Goal: Task Accomplishment & Management: Use online tool/utility

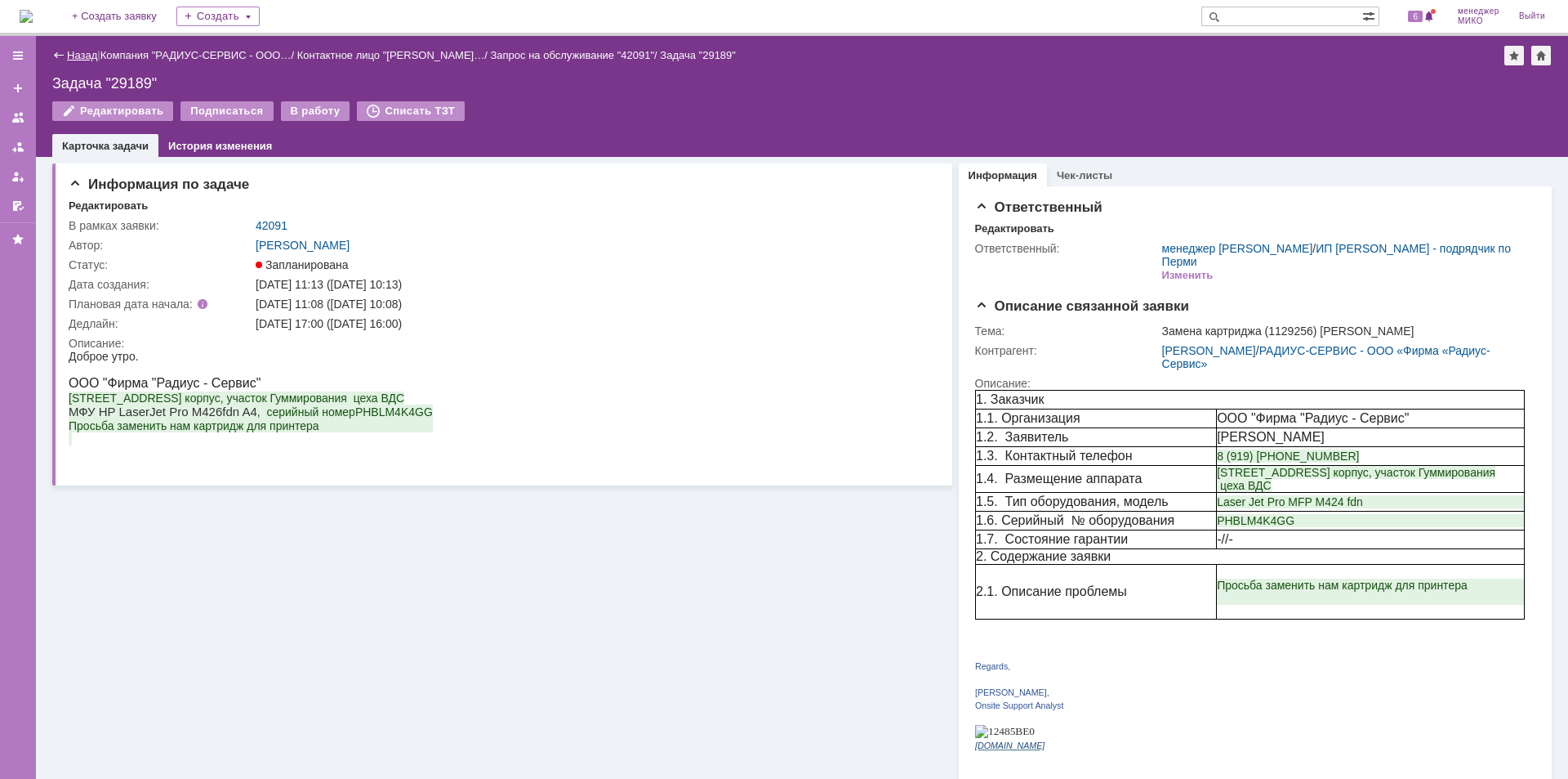
click at [76, 56] on link "Назад" at bounding box center [81, 55] width 30 height 12
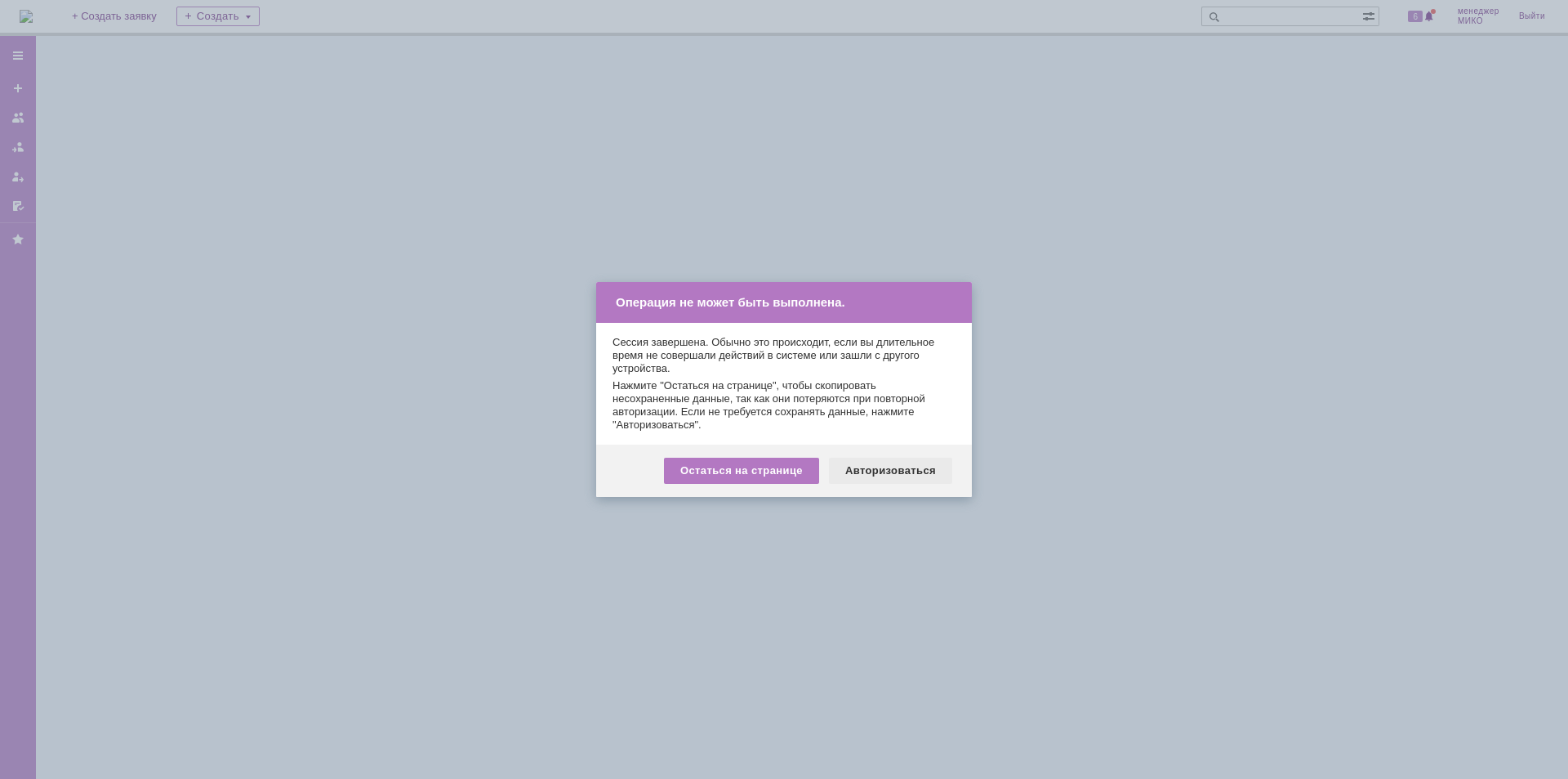
click at [875, 463] on div "Авторизоваться" at bounding box center [890, 470] width 124 height 26
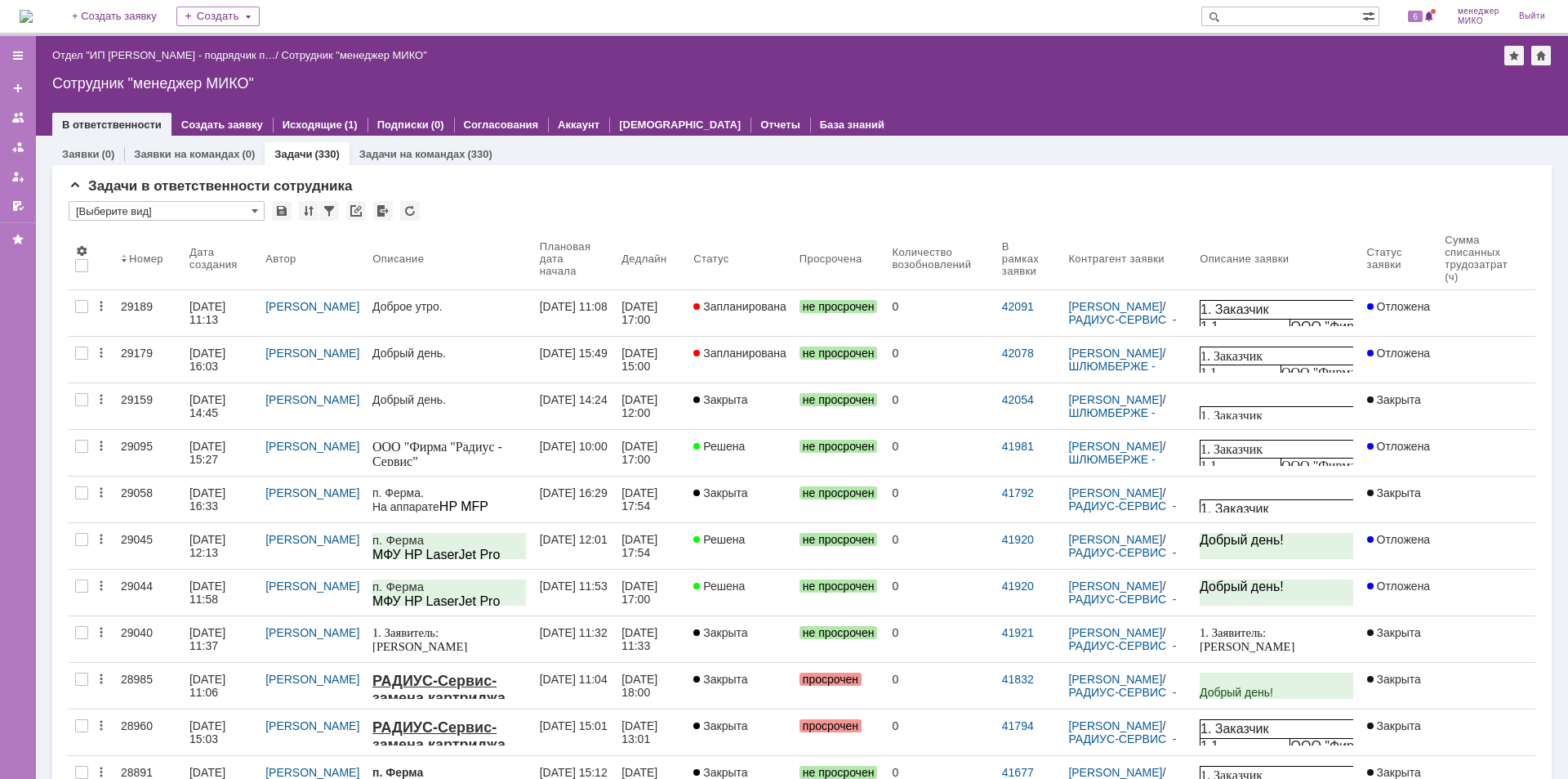
click at [137, 306] on div "29189" at bounding box center [148, 306] width 56 height 13
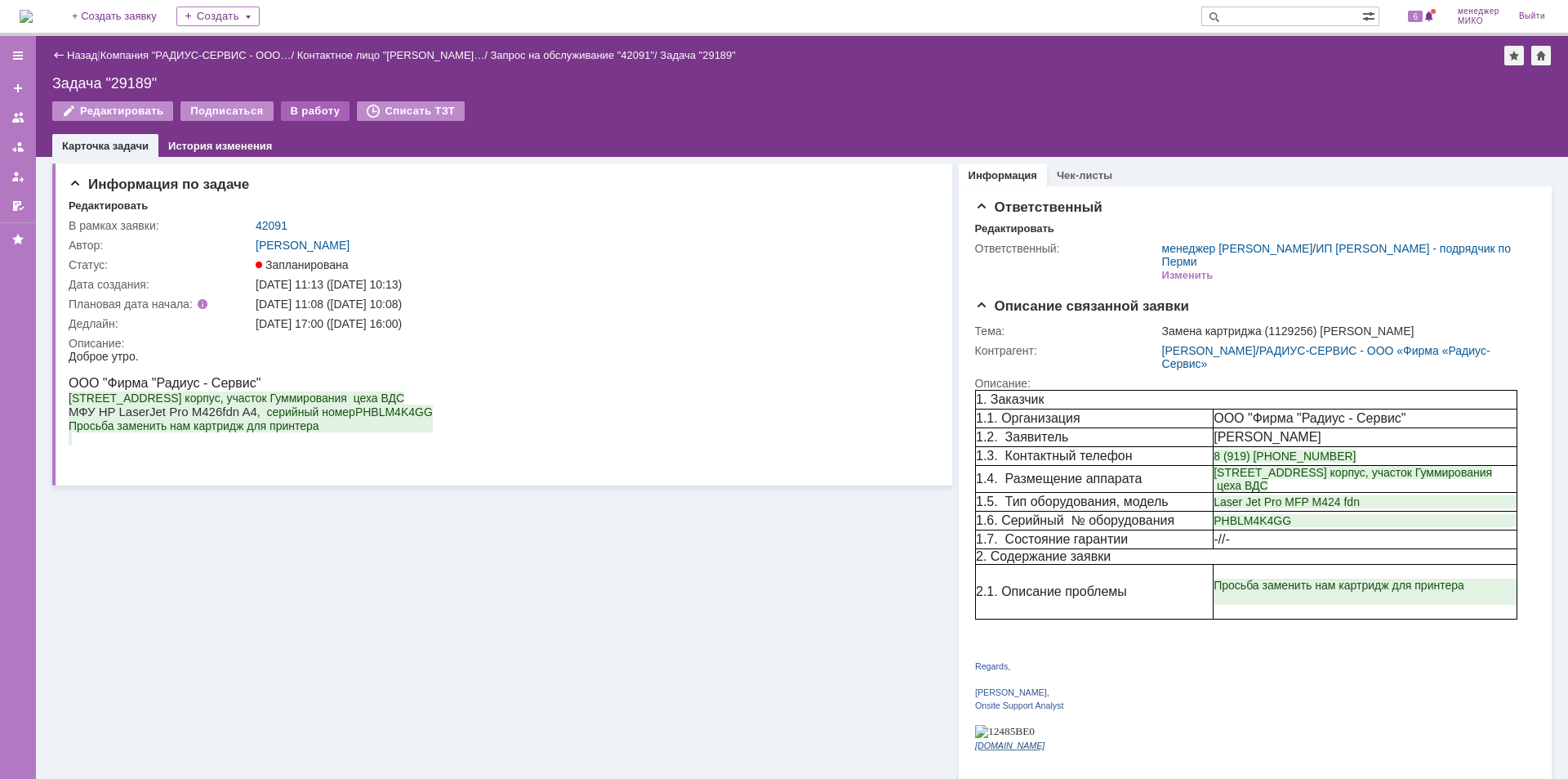
click at [307, 114] on div "В работу" at bounding box center [315, 111] width 70 height 20
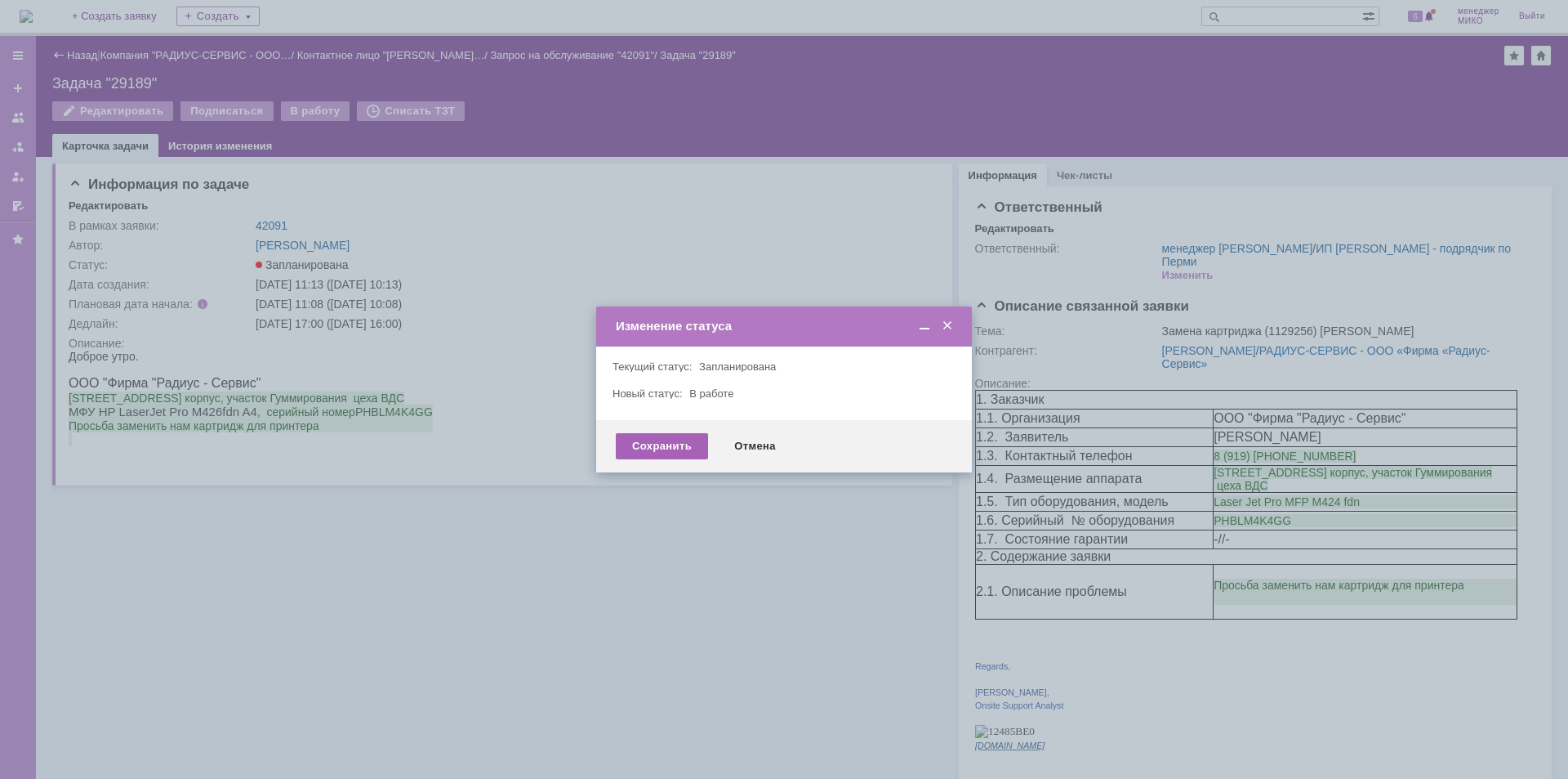
click at [661, 443] on div "Сохранить" at bounding box center [662, 445] width 92 height 26
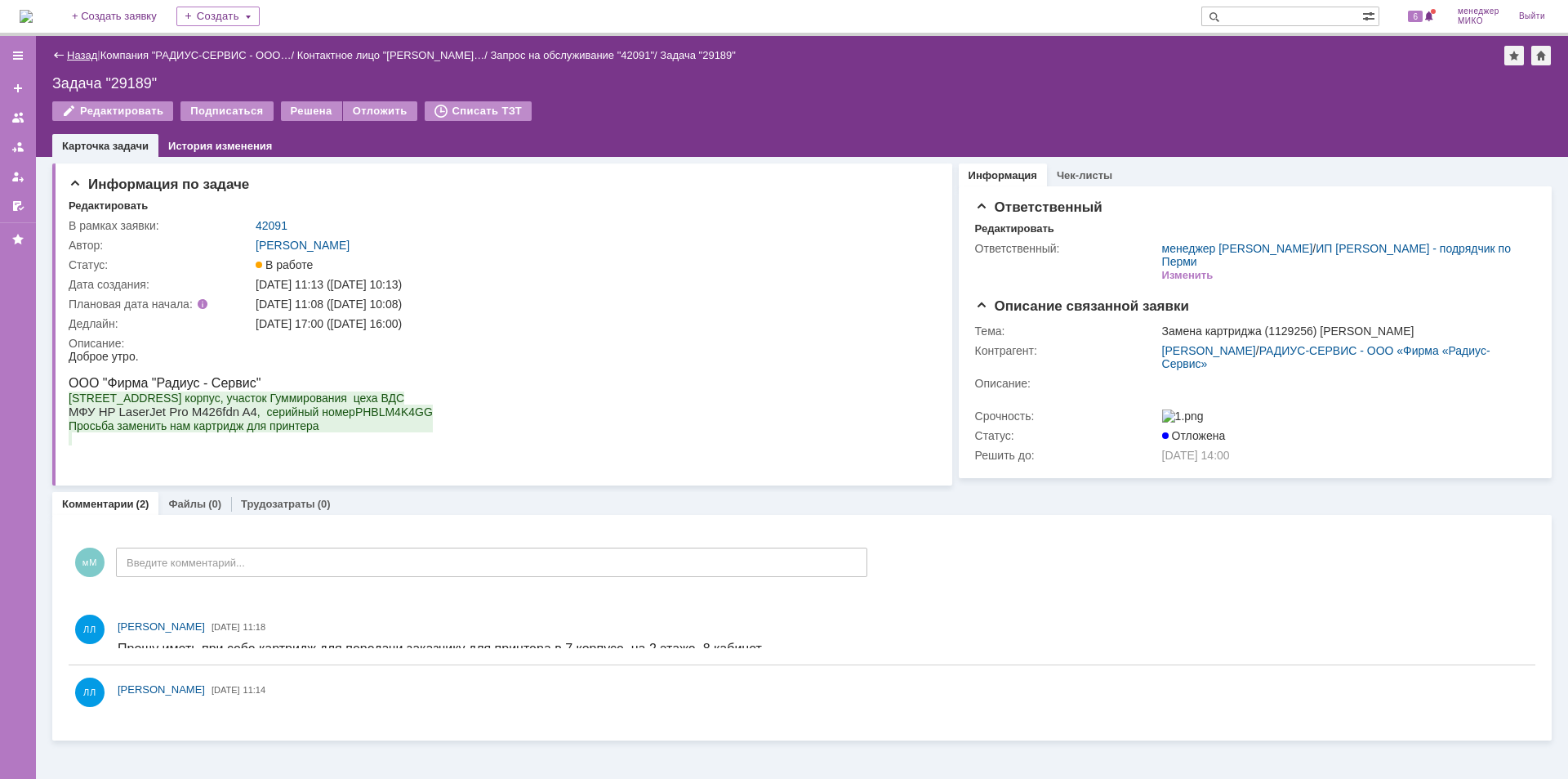
click at [75, 52] on link "Назад" at bounding box center [81, 55] width 30 height 12
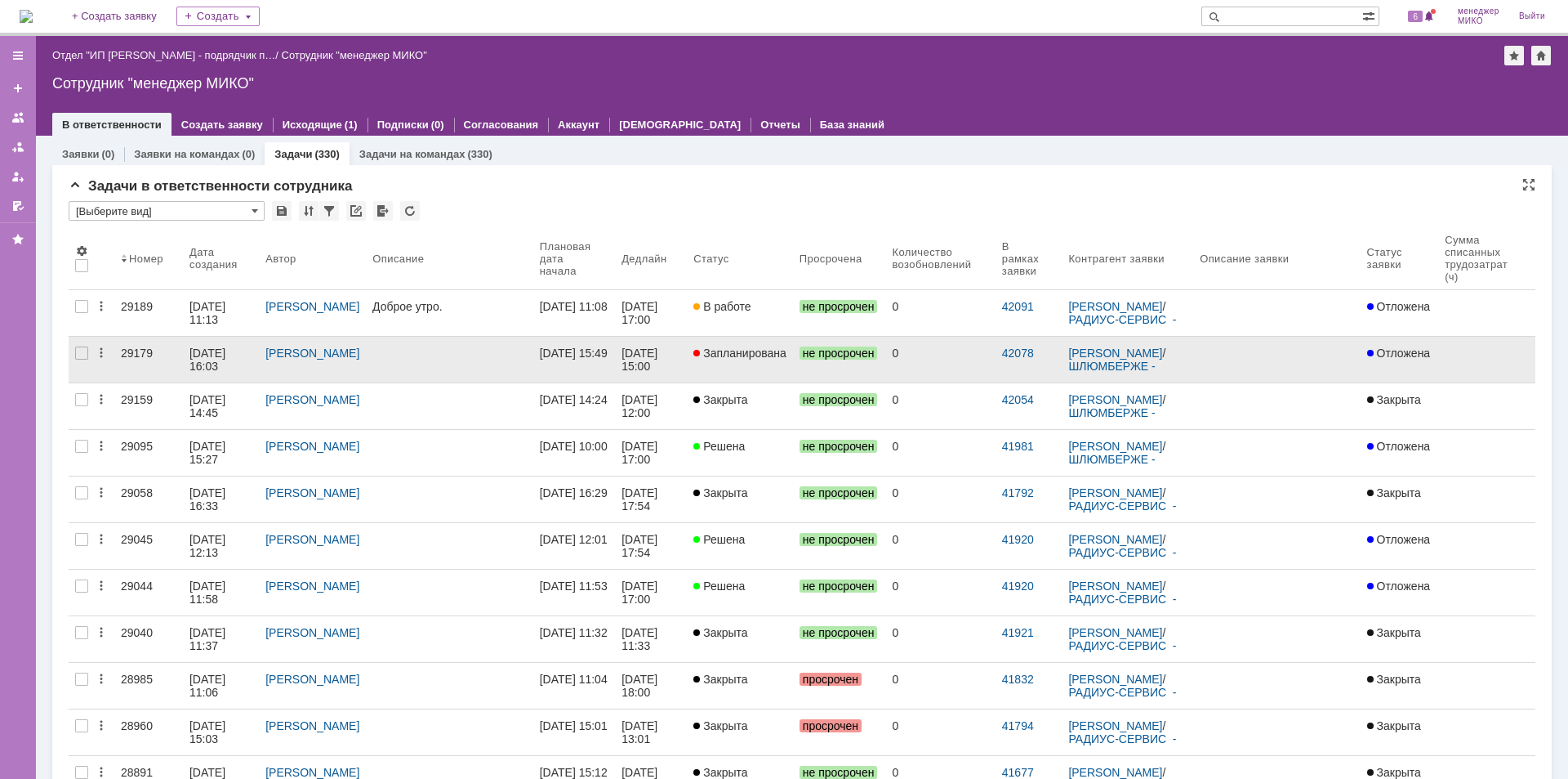
click at [146, 349] on div "29179" at bounding box center [148, 352] width 56 height 13
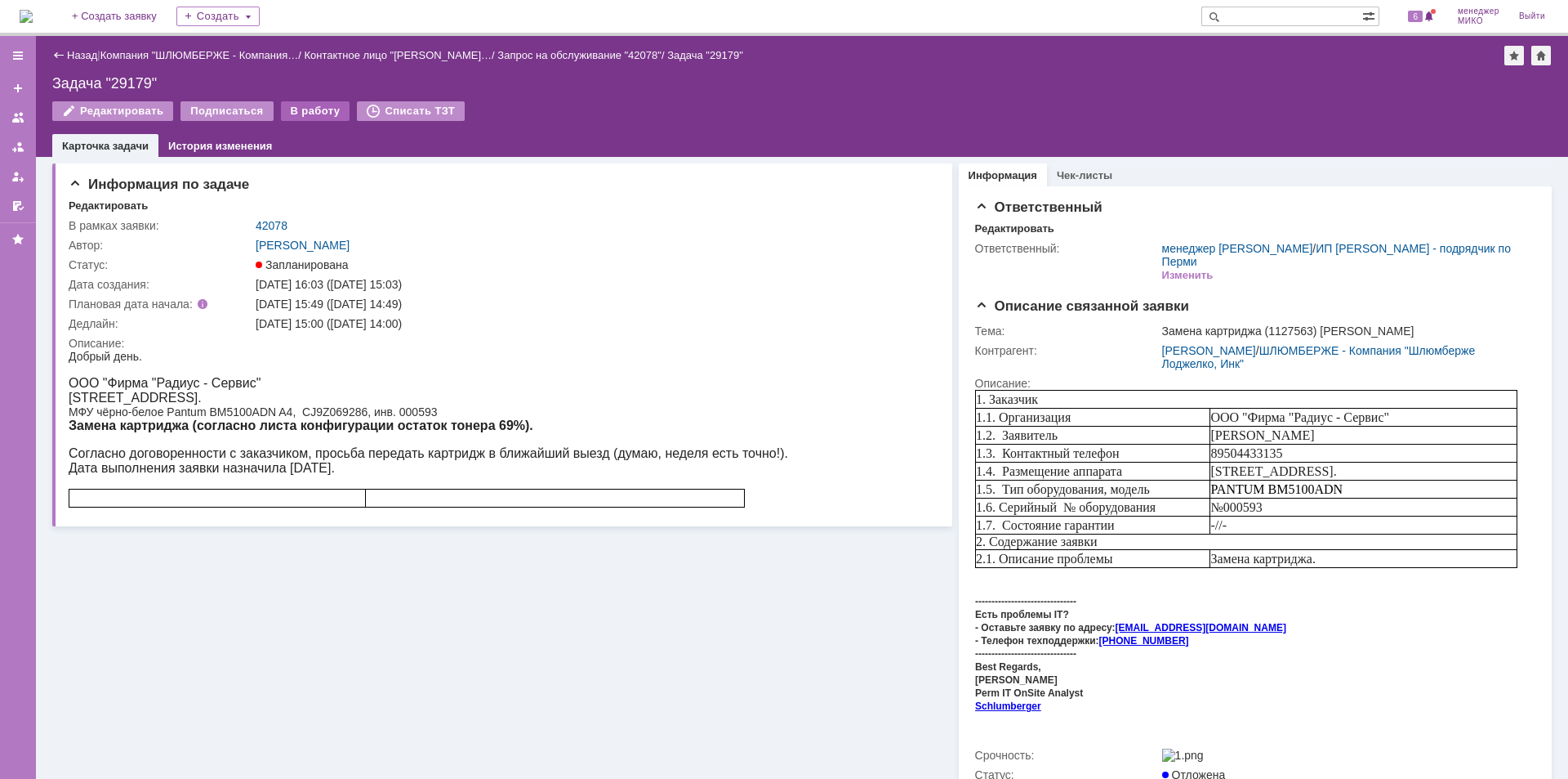
click at [294, 109] on div "В работу" at bounding box center [315, 111] width 70 height 20
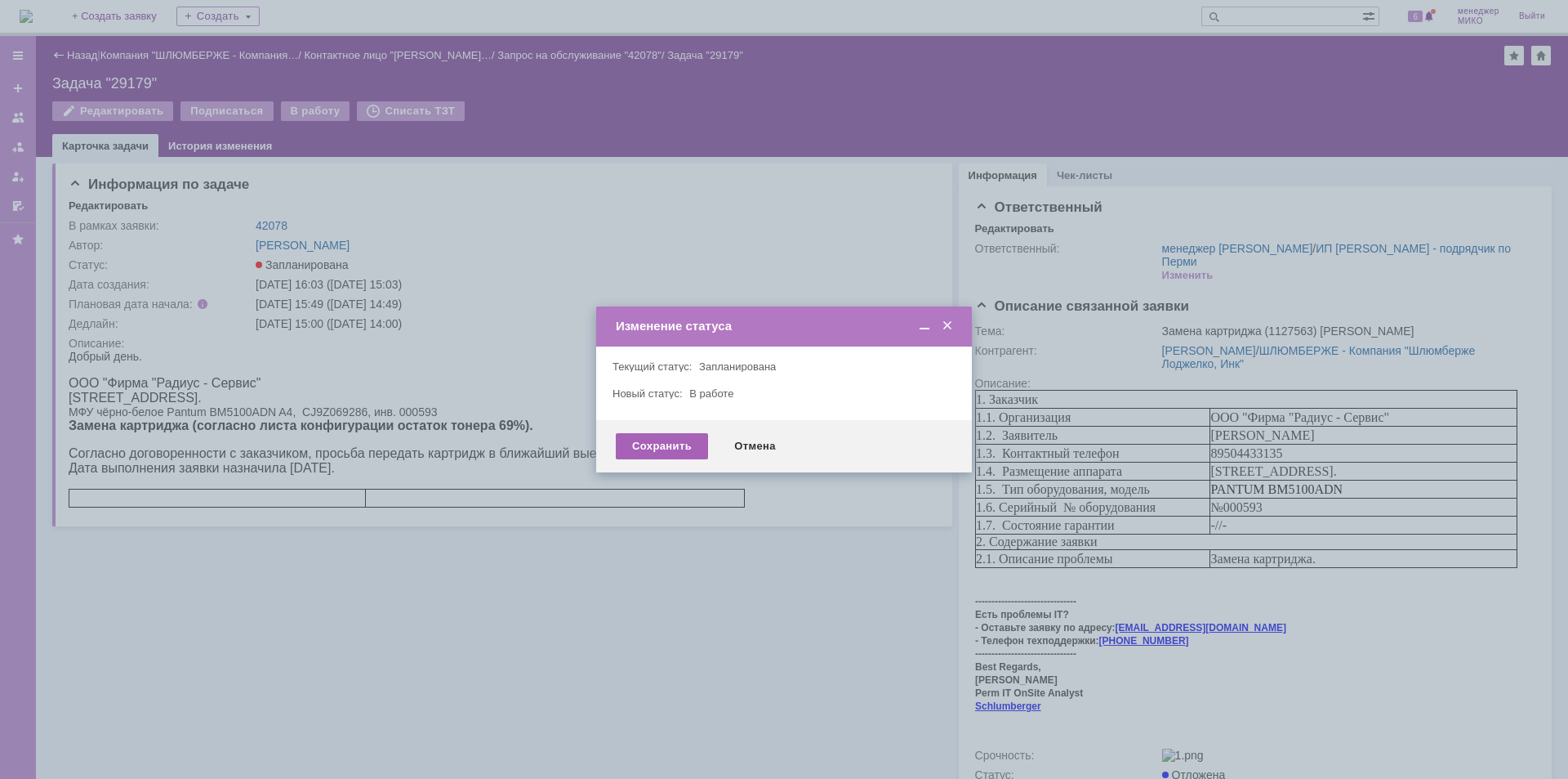
click at [668, 441] on div "Сохранить" at bounding box center [662, 445] width 92 height 26
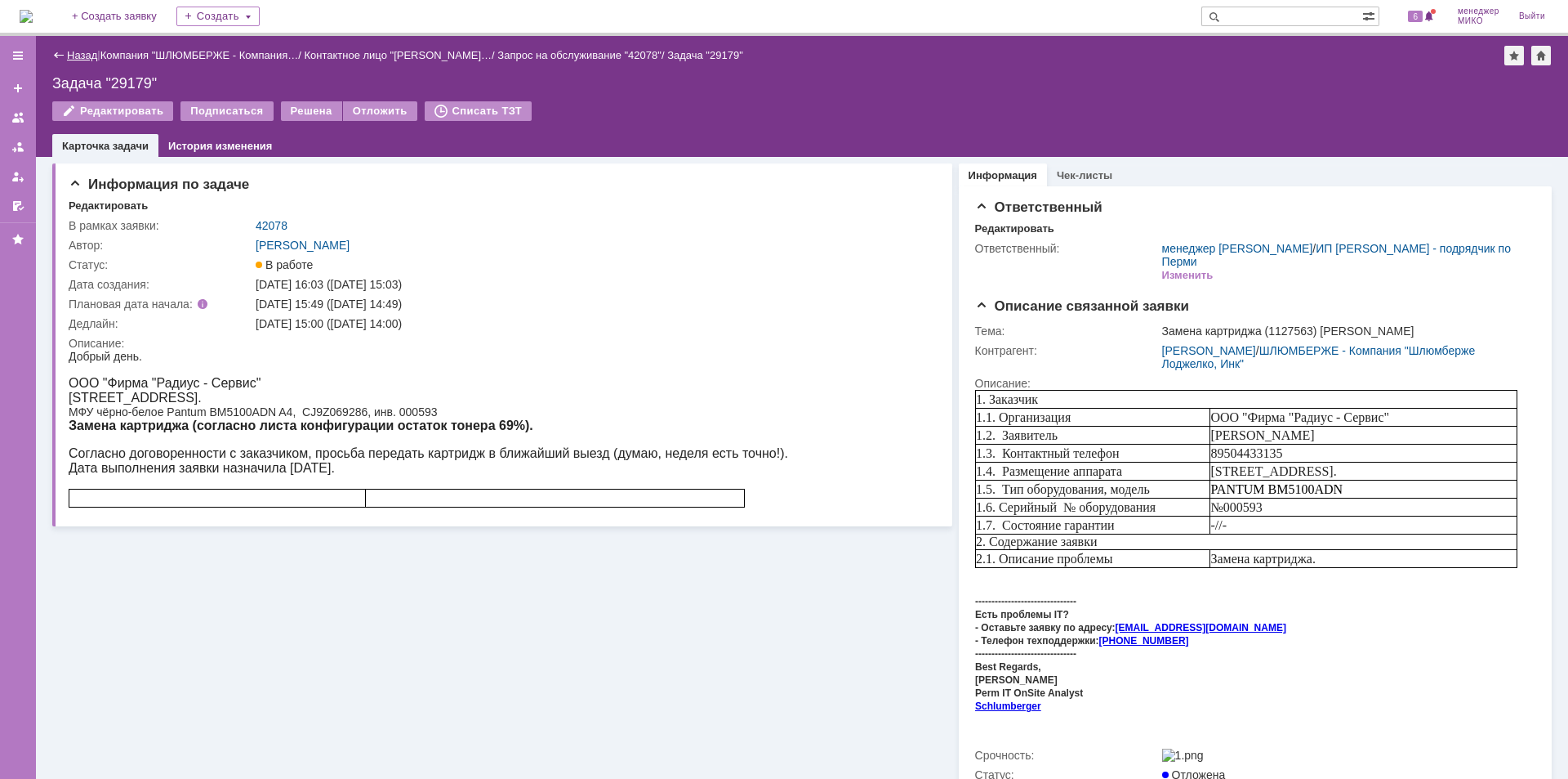
click at [73, 59] on link "Назад" at bounding box center [81, 55] width 30 height 12
